Goal: Information Seeking & Learning: Check status

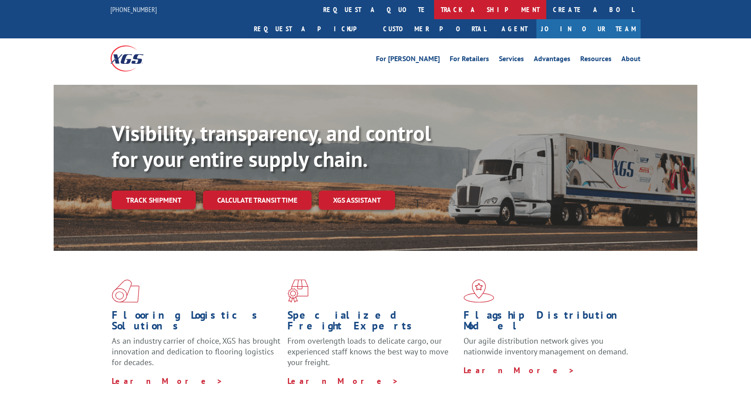
click at [434, 10] on link "track a shipment" at bounding box center [490, 9] width 112 height 19
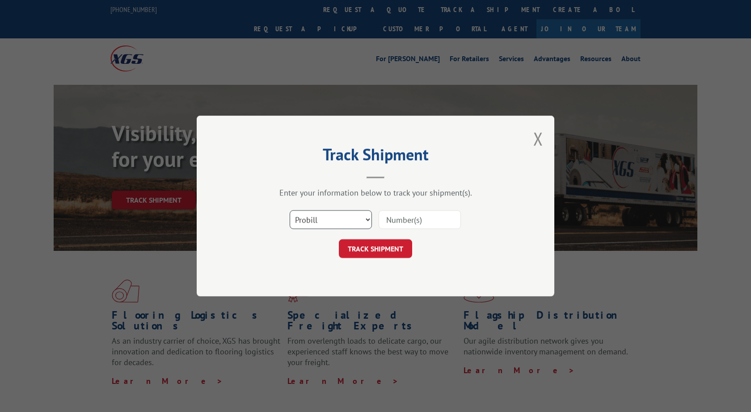
click at [290, 210] on select "Select category... Probill BOL PO" at bounding box center [331, 219] width 82 height 19
select select "bol"
click option "BOL" at bounding box center [0, 0] width 0 height 0
click at [383, 217] on input at bounding box center [419, 219] width 82 height 19
type input "17476369"
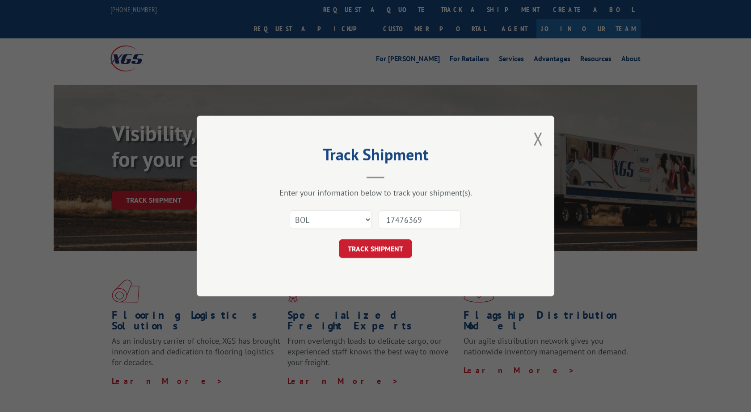
click button "TRACK SHIPMENT" at bounding box center [375, 248] width 73 height 19
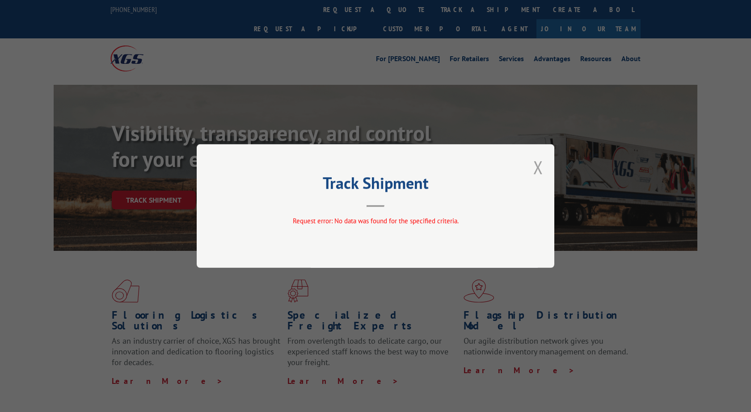
click at [538, 166] on button "Close modal" at bounding box center [538, 167] width 10 height 24
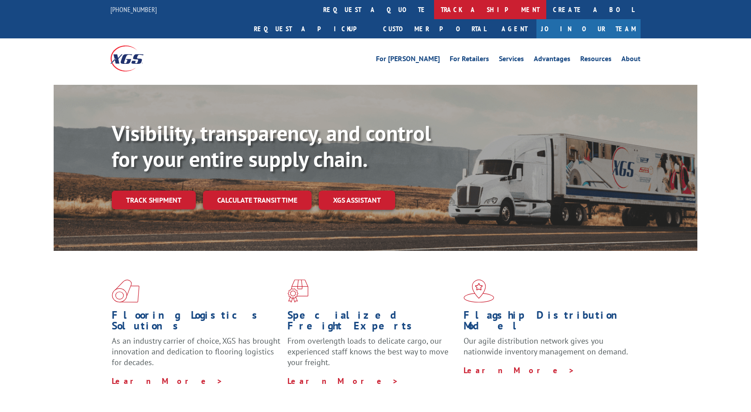
click at [434, 9] on link "track a shipment" at bounding box center [490, 9] width 112 height 19
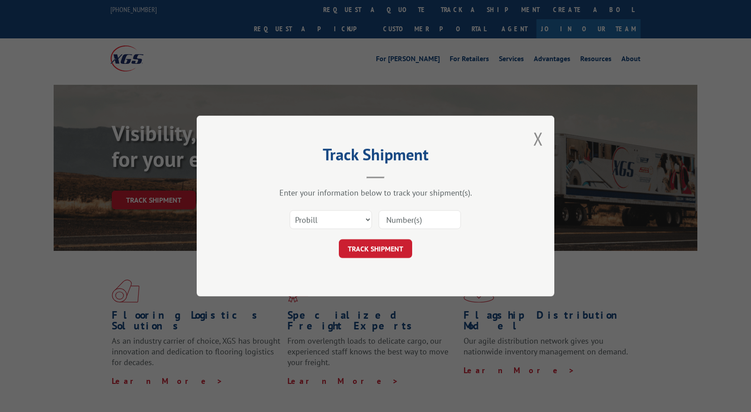
click at [400, 218] on input at bounding box center [419, 219] width 82 height 19
type input "17476369"
click button "TRACK SHIPMENT" at bounding box center [375, 248] width 73 height 19
